Goal: Information Seeking & Learning: Learn about a topic

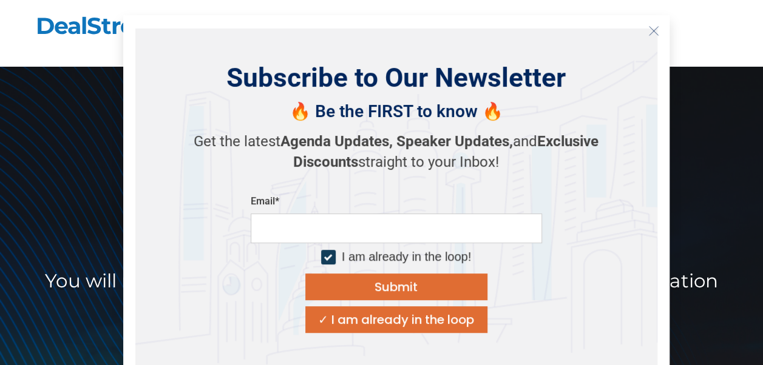
click at [651, 25] on icon "Close" at bounding box center [653, 30] width 11 height 11
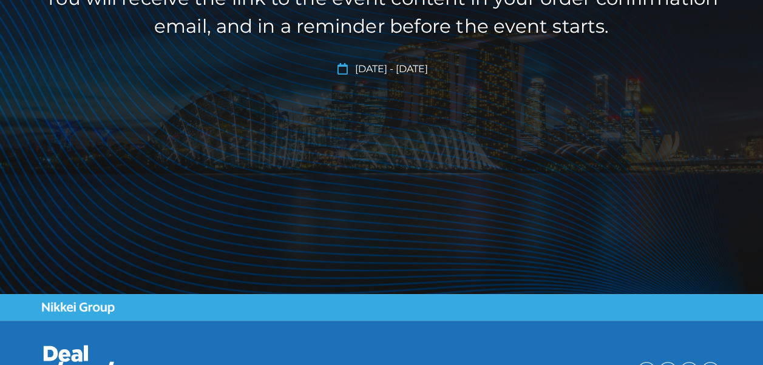
scroll to position [362, 0]
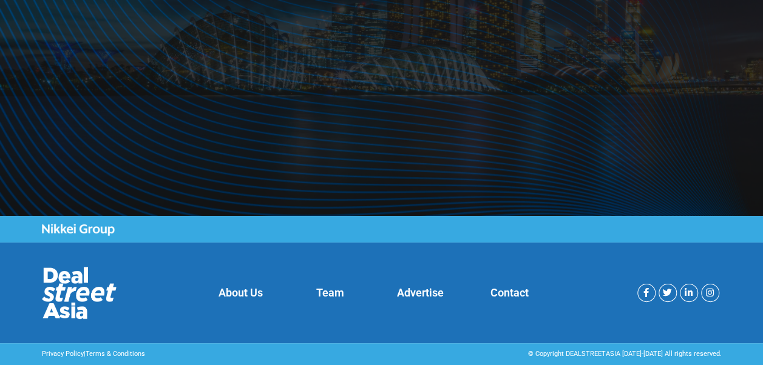
click at [515, 288] on link "Contact" at bounding box center [509, 292] width 38 height 13
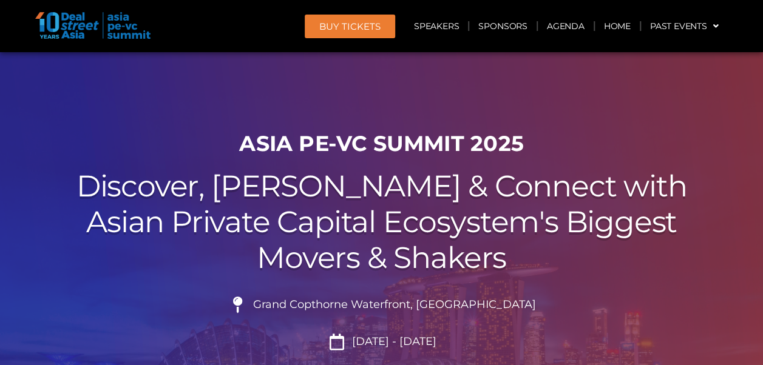
click at [645, 199] on h2 "Discover, Learn & Connect with Asian Private Capital Ecosystem's Biggest Movers…" at bounding box center [382, 222] width 680 height 107
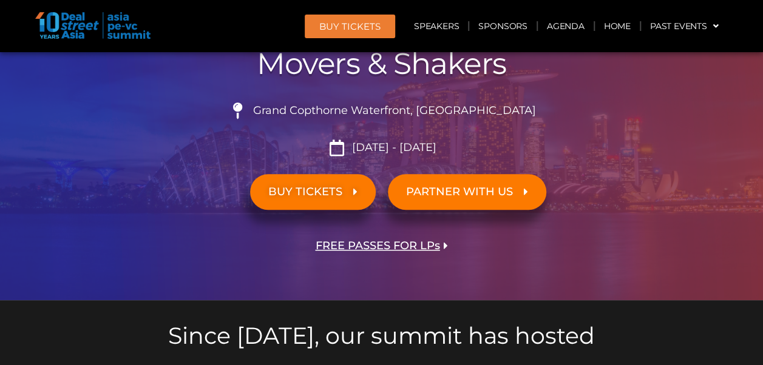
scroll to position [218, 0]
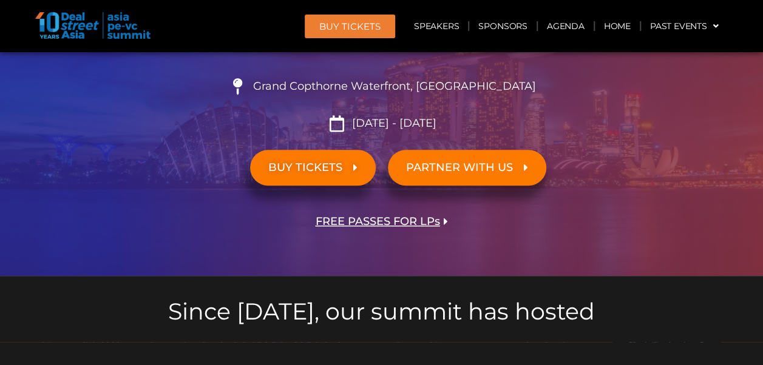
click at [414, 219] on span "FREE PASSES FOR LPs" at bounding box center [378, 222] width 124 height 12
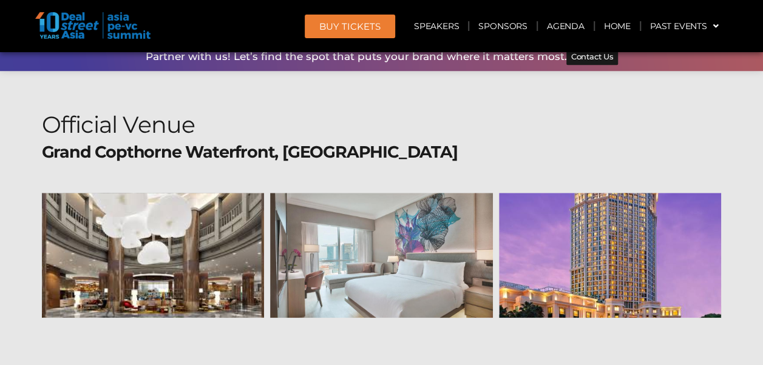
scroll to position [14173, 0]
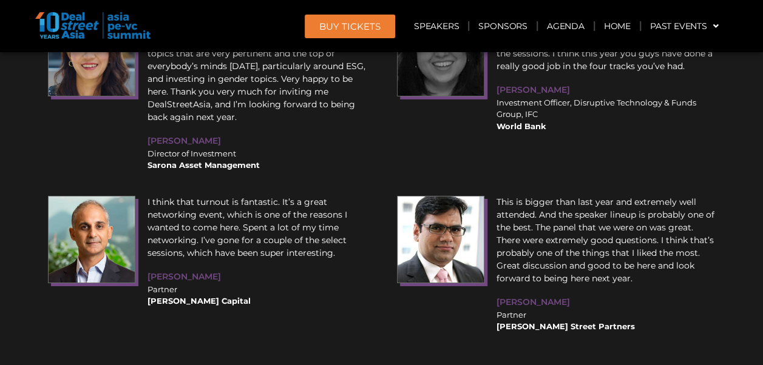
scroll to position [0, 0]
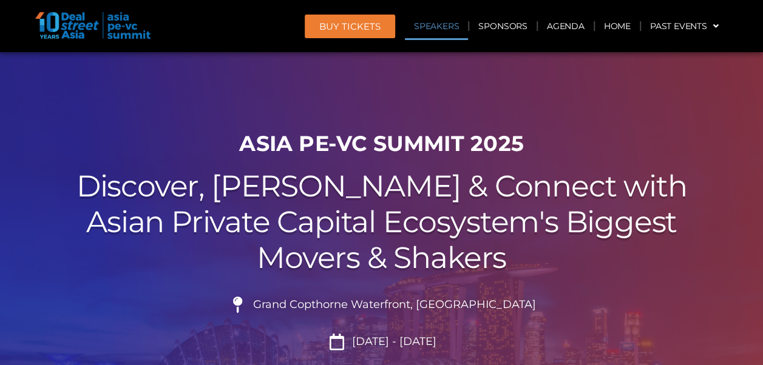
click at [421, 30] on link "Speakers" at bounding box center [436, 26] width 63 height 28
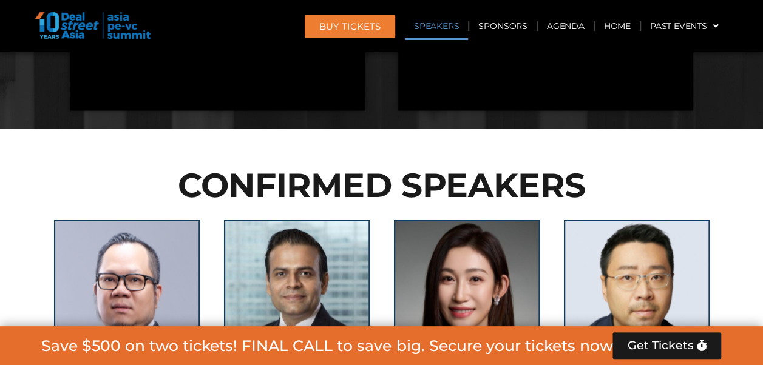
scroll to position [1372, 0]
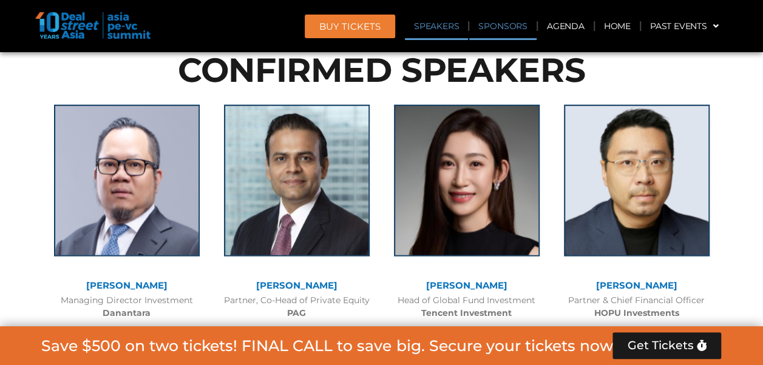
click at [488, 31] on link "Sponsors" at bounding box center [502, 26] width 67 height 28
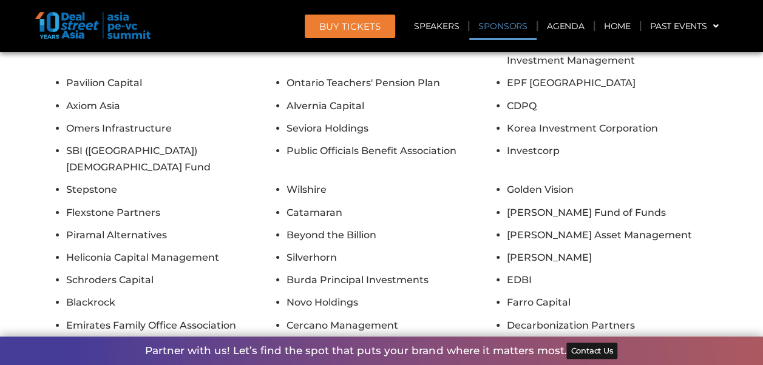
scroll to position [13172, 0]
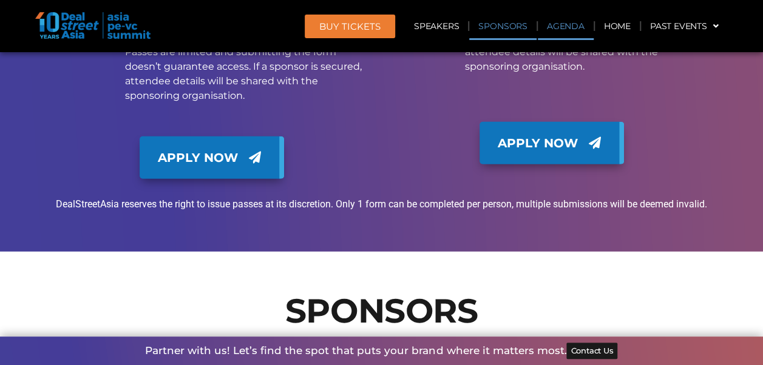
click at [572, 25] on link "Agenda" at bounding box center [566, 26] width 56 height 28
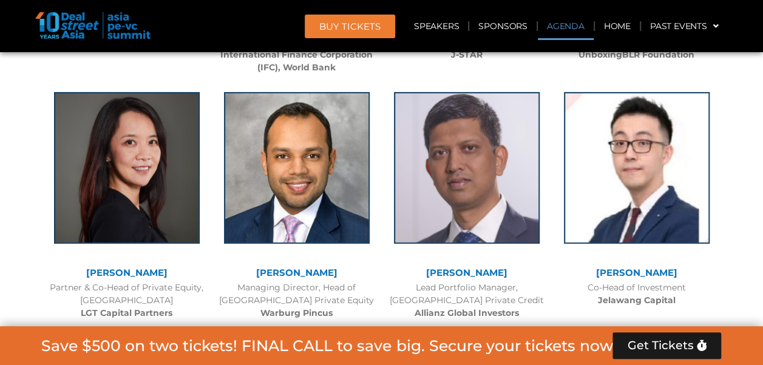
scroll to position [635, 0]
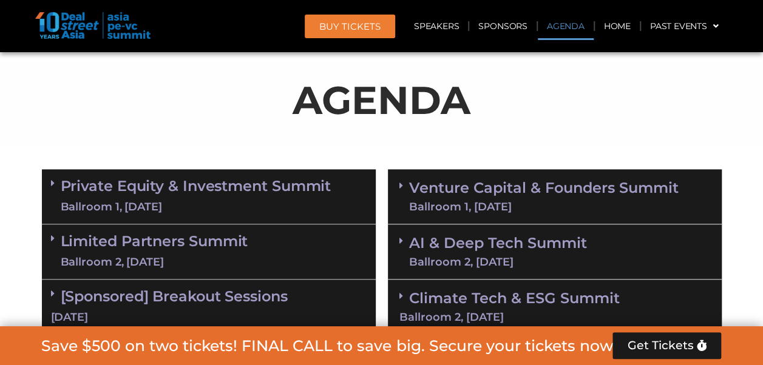
click at [709, 93] on p "AGENDA" at bounding box center [382, 100] width 680 height 58
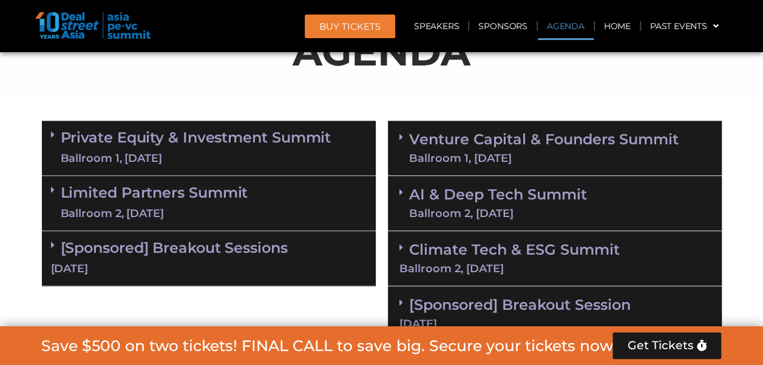
scroll to position [708, 0]
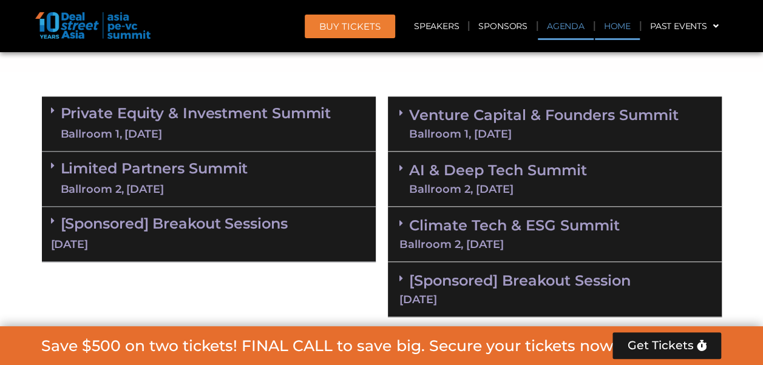
click at [605, 27] on link "Home" at bounding box center [617, 26] width 45 height 28
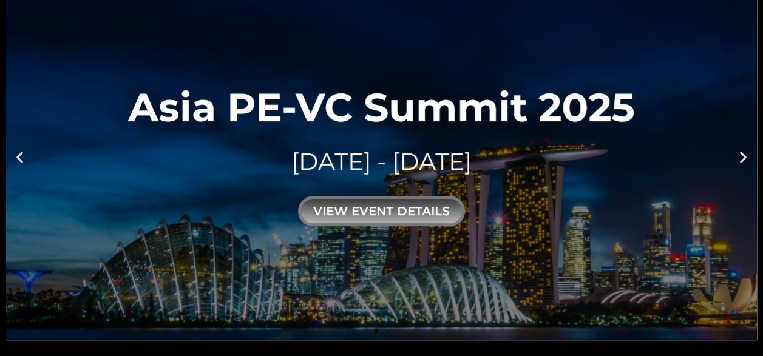
click at [743, 156] on icon "Next slide" at bounding box center [742, 156] width 15 height 15
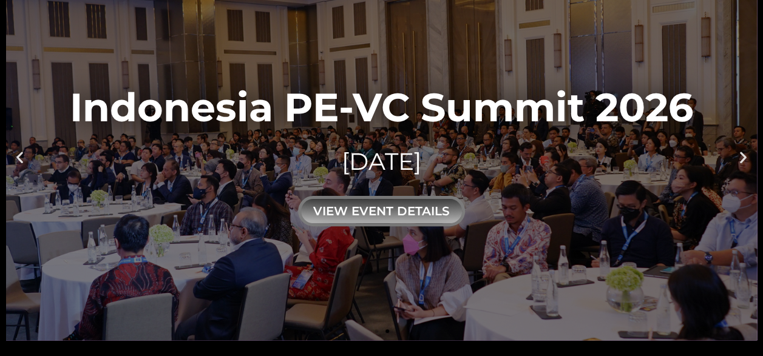
click at [742, 156] on icon "Next slide" at bounding box center [742, 156] width 15 height 15
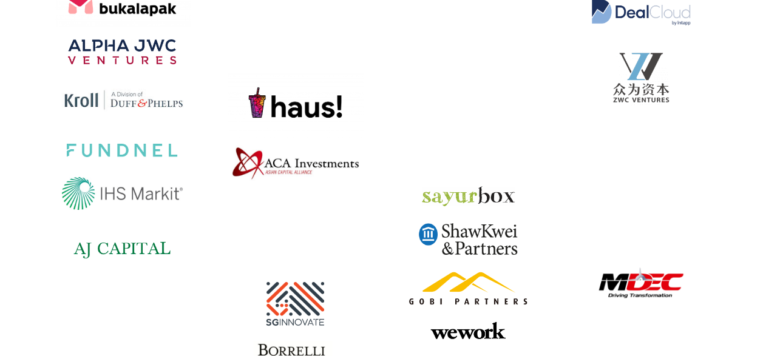
scroll to position [9115, 0]
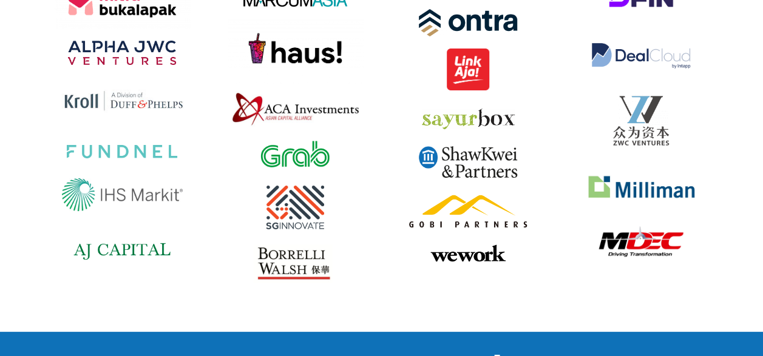
drag, startPoint x: 663, startPoint y: 118, endPoint x: 328, endPoint y: 113, distance: 335.0
copy link "dsaevents@dealstreetasia.com"
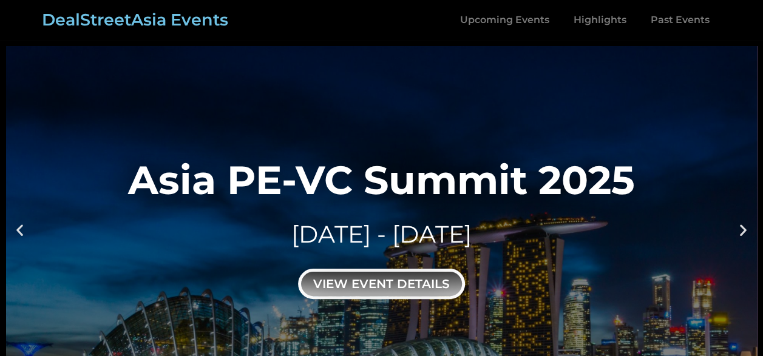
click at [428, 280] on div "view event details" at bounding box center [381, 284] width 167 height 30
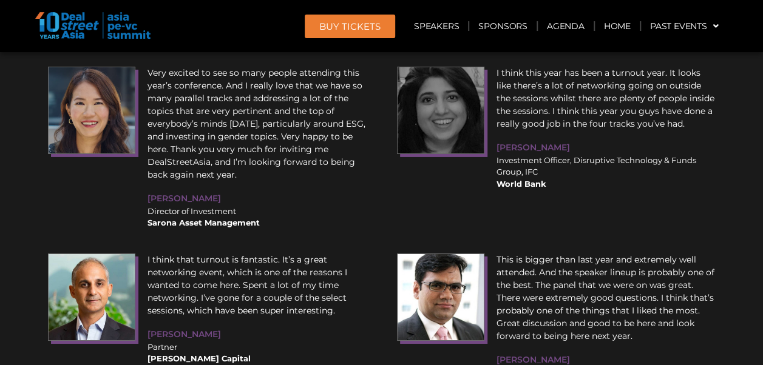
scroll to position [15768, 0]
